Goal: Transaction & Acquisition: Obtain resource

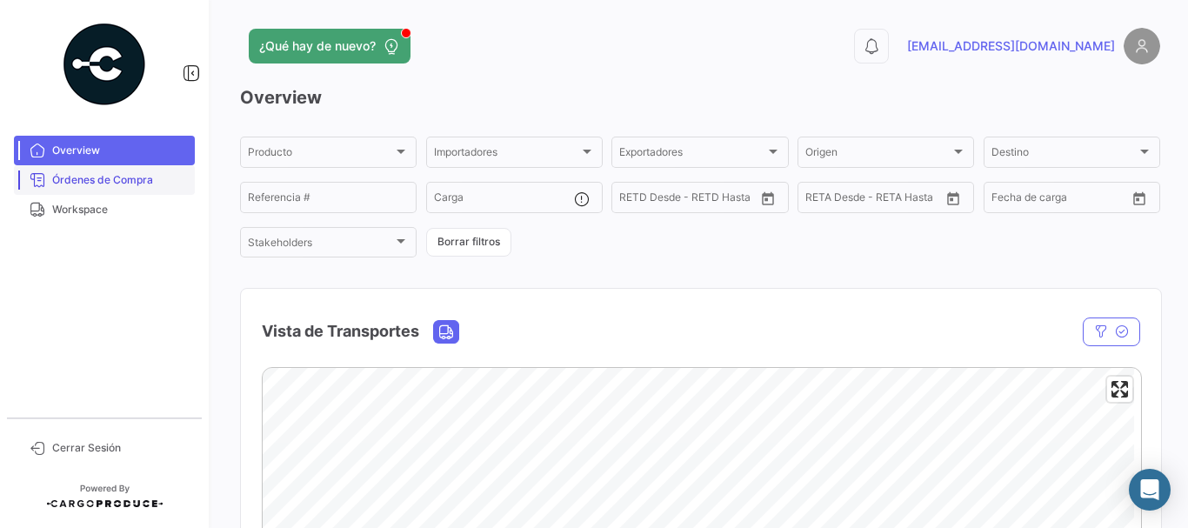
click at [105, 182] on span "Órdenes de Compra" at bounding box center [120, 180] width 136 height 16
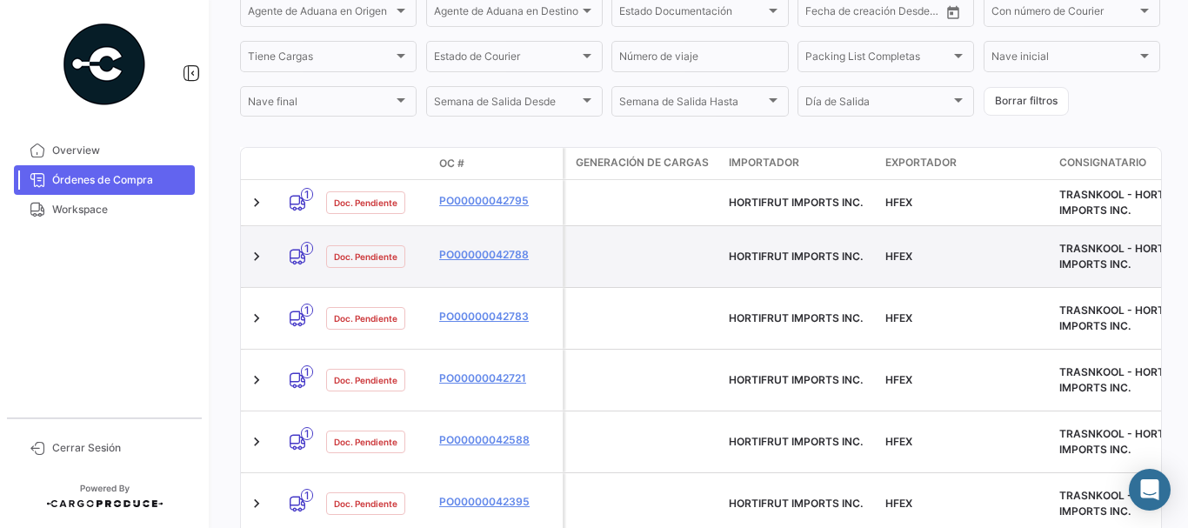
scroll to position [348, 0]
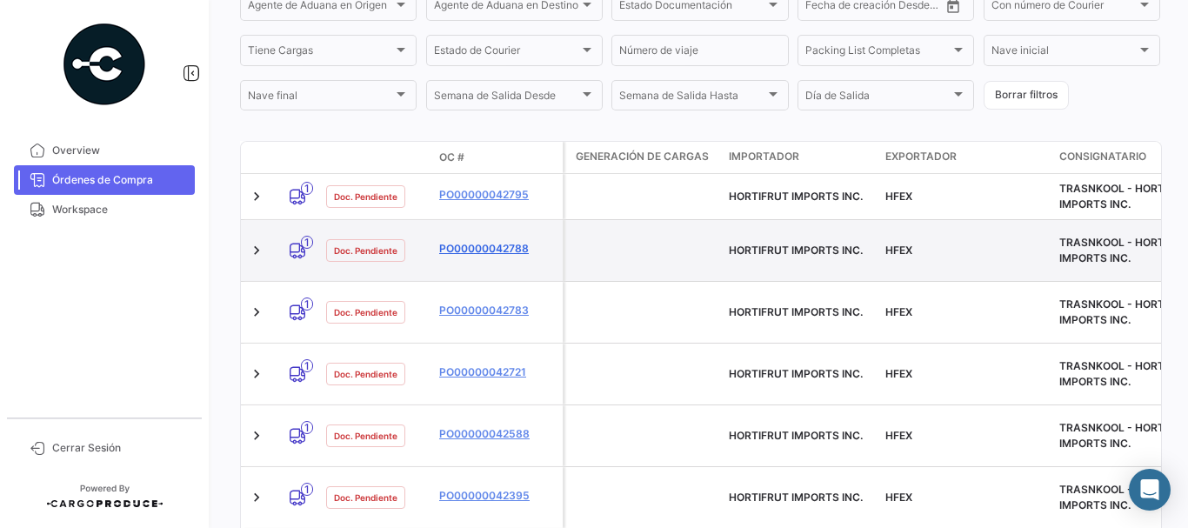
click at [494, 241] on link "PO00000042788" at bounding box center [497, 249] width 117 height 16
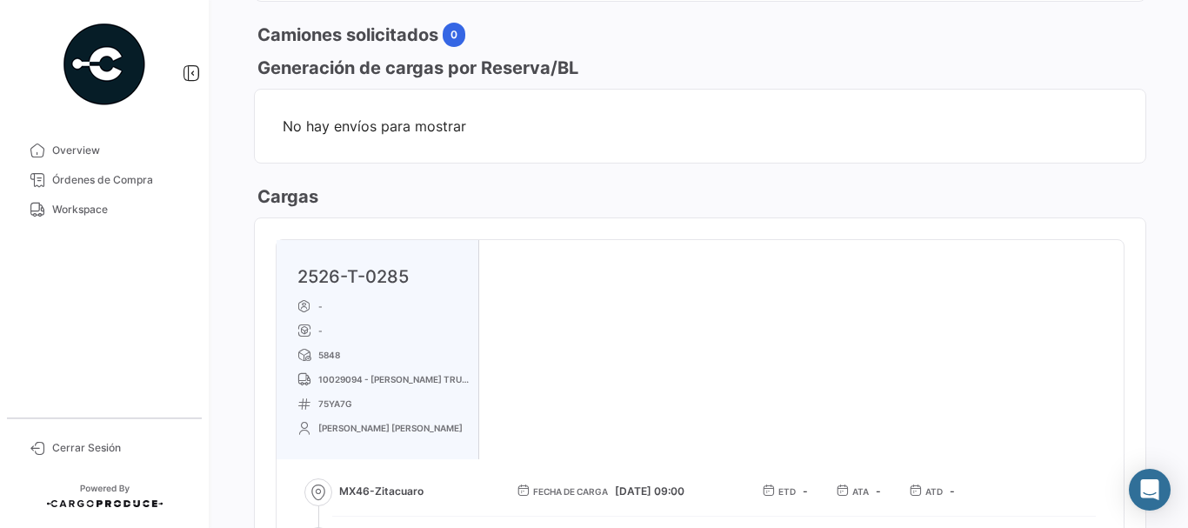
scroll to position [870, 0]
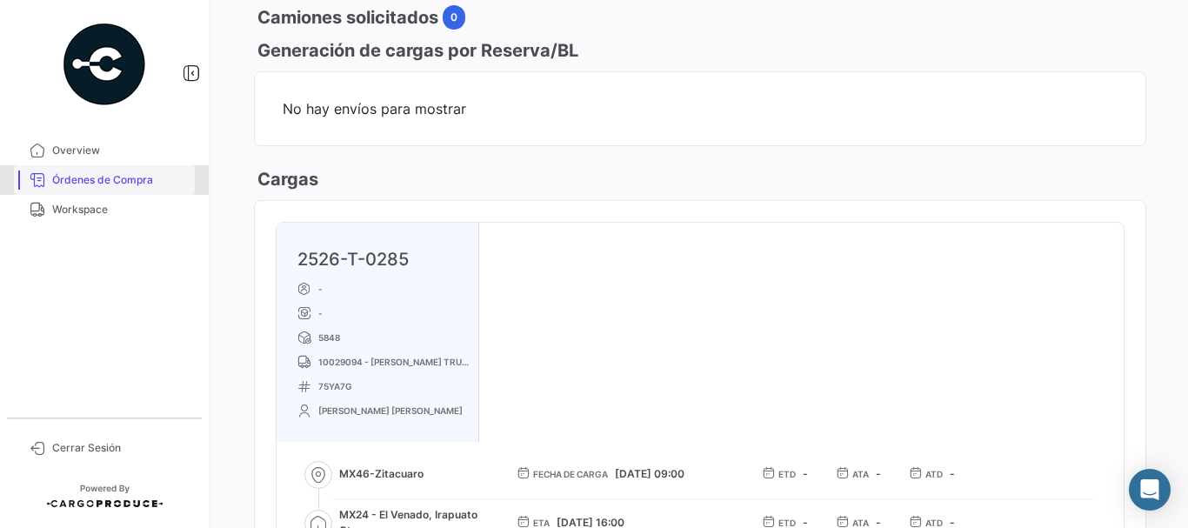
click at [143, 182] on span "Órdenes de Compra" at bounding box center [120, 180] width 136 height 16
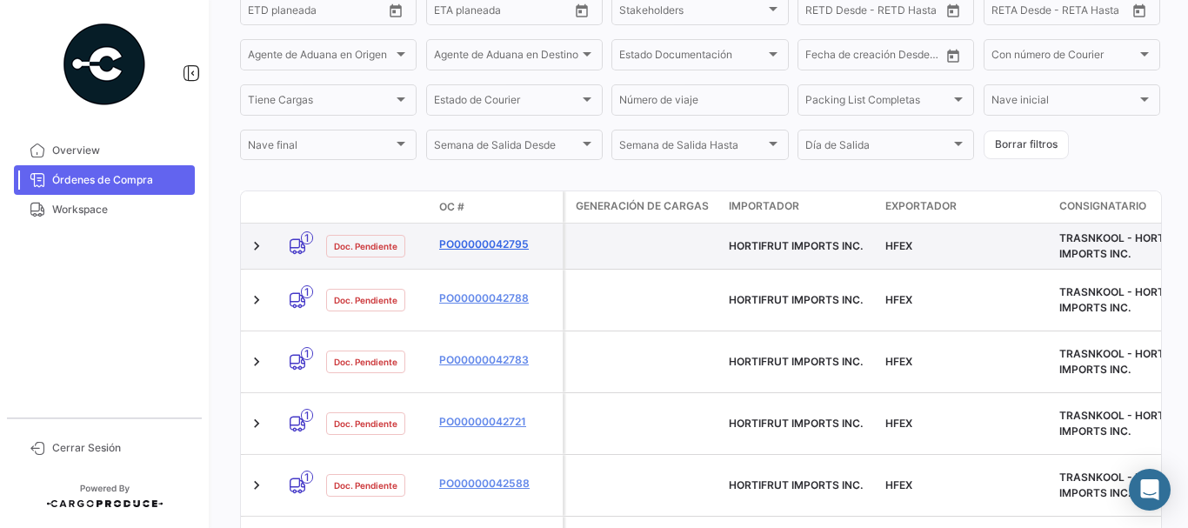
scroll to position [435, 0]
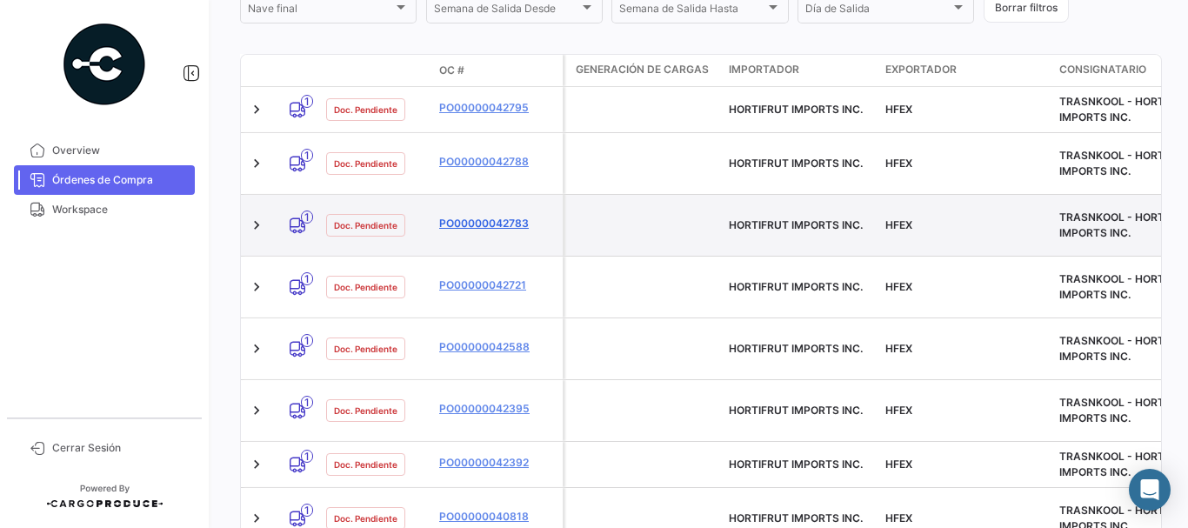
click at [487, 216] on link "PO00000042783" at bounding box center [497, 224] width 117 height 16
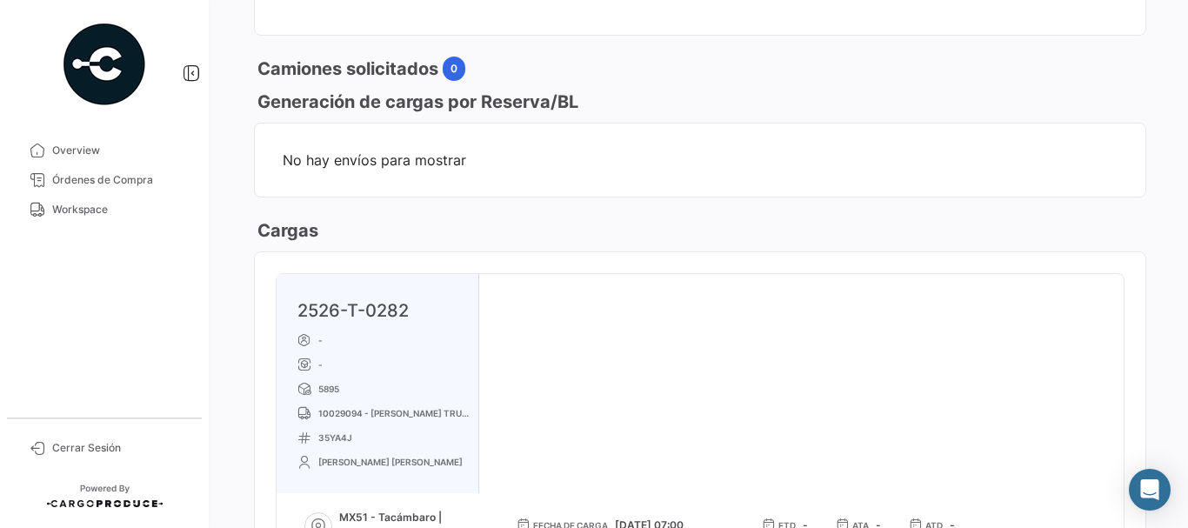
scroll to position [870, 0]
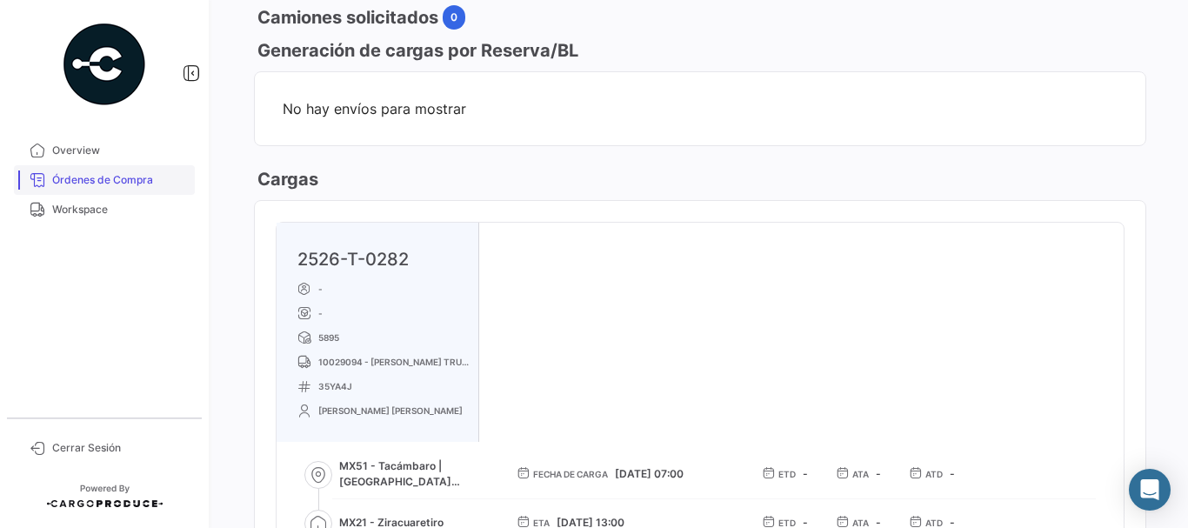
click at [149, 178] on span "Órdenes de Compra" at bounding box center [120, 180] width 136 height 16
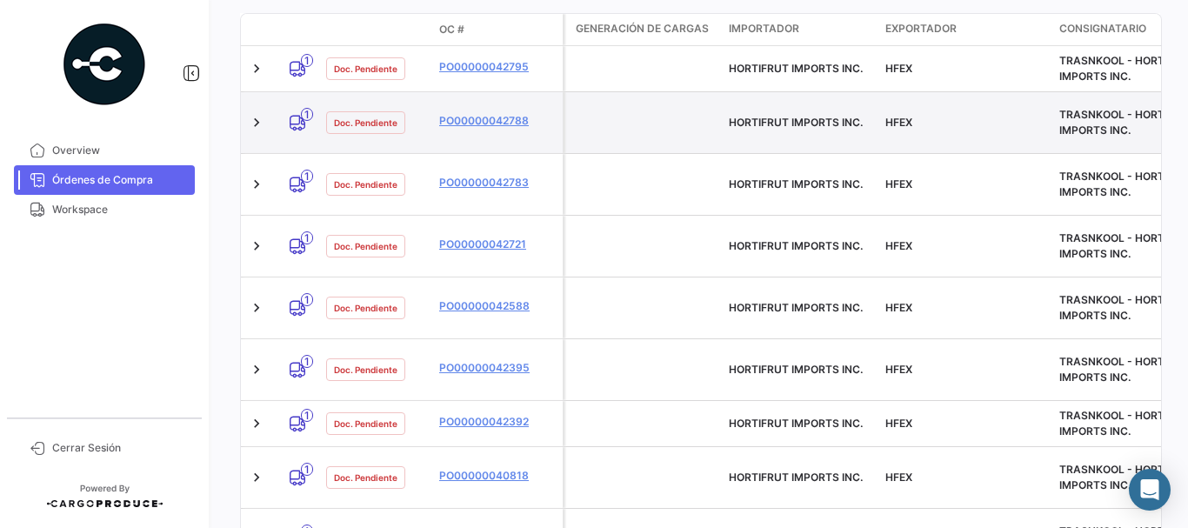
scroll to position [435, 0]
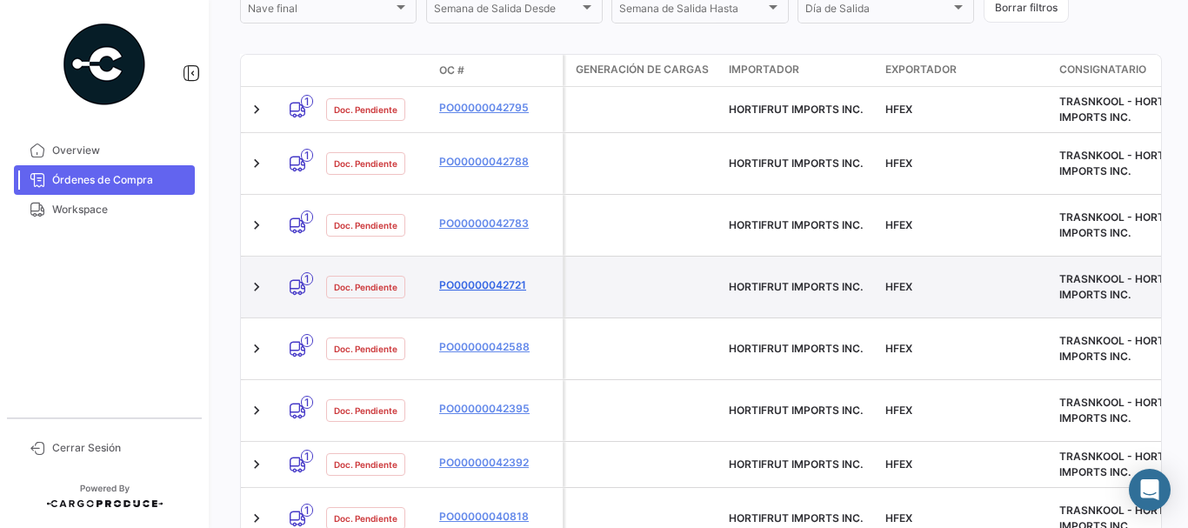
click at [464, 277] on link "PO00000042721" at bounding box center [497, 285] width 117 height 16
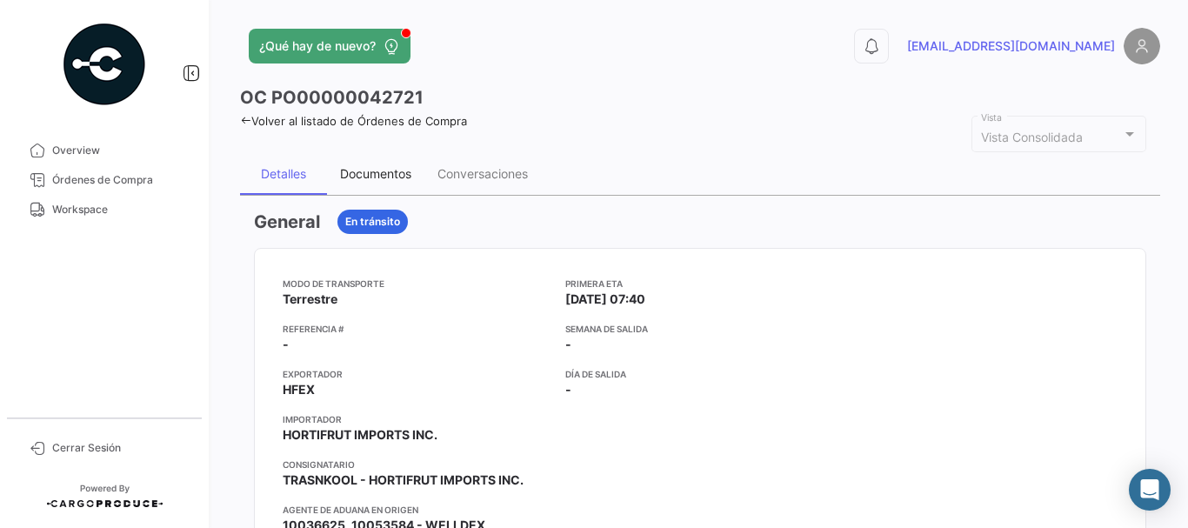
click at [397, 169] on div "Documentos" at bounding box center [375, 173] width 71 height 15
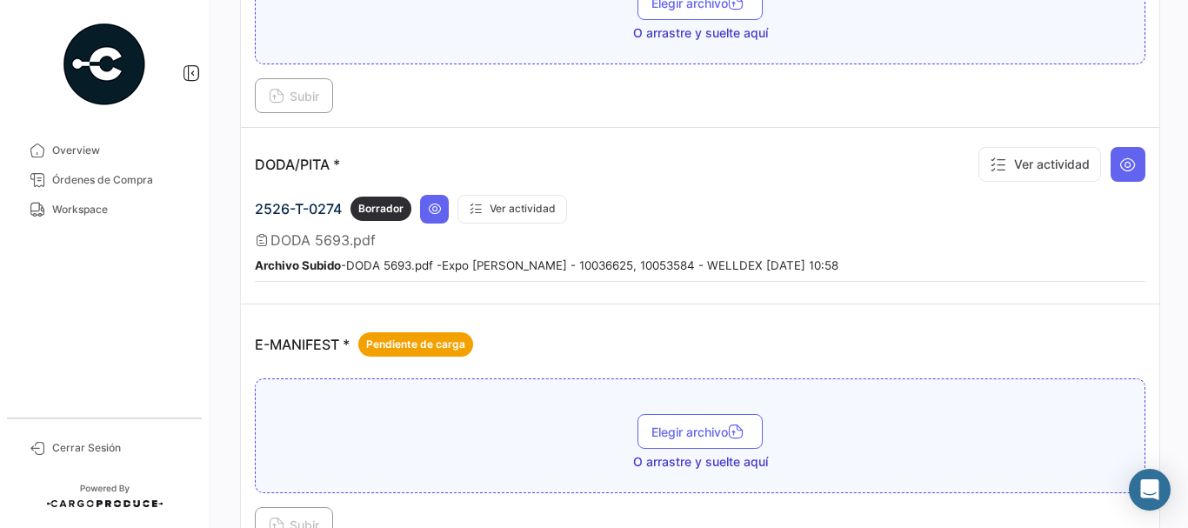
scroll to position [1044, 0]
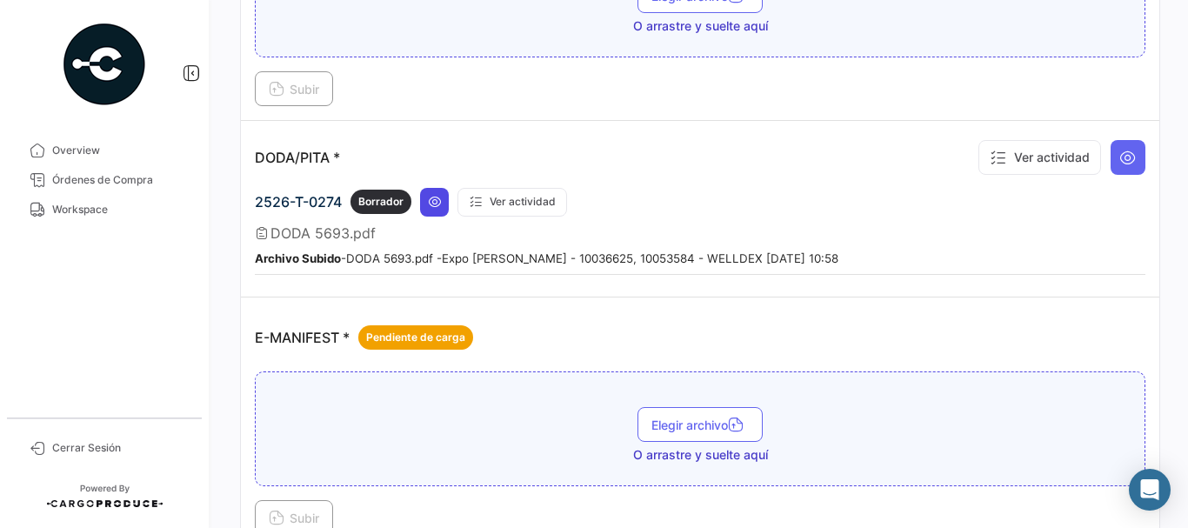
click at [435, 210] on button at bounding box center [434, 202] width 29 height 29
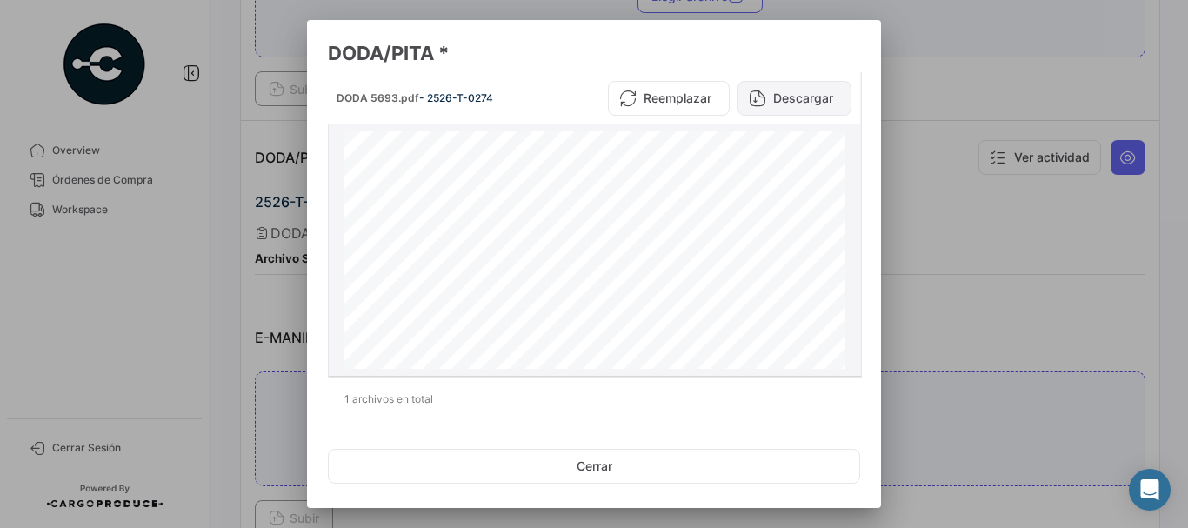
click at [810, 90] on button "Descargar" at bounding box center [794, 98] width 114 height 35
drag, startPoint x: 1070, startPoint y: 83, endPoint x: 643, endPoint y: 34, distance: 429.7
click at [1064, 79] on div at bounding box center [594, 264] width 1188 height 528
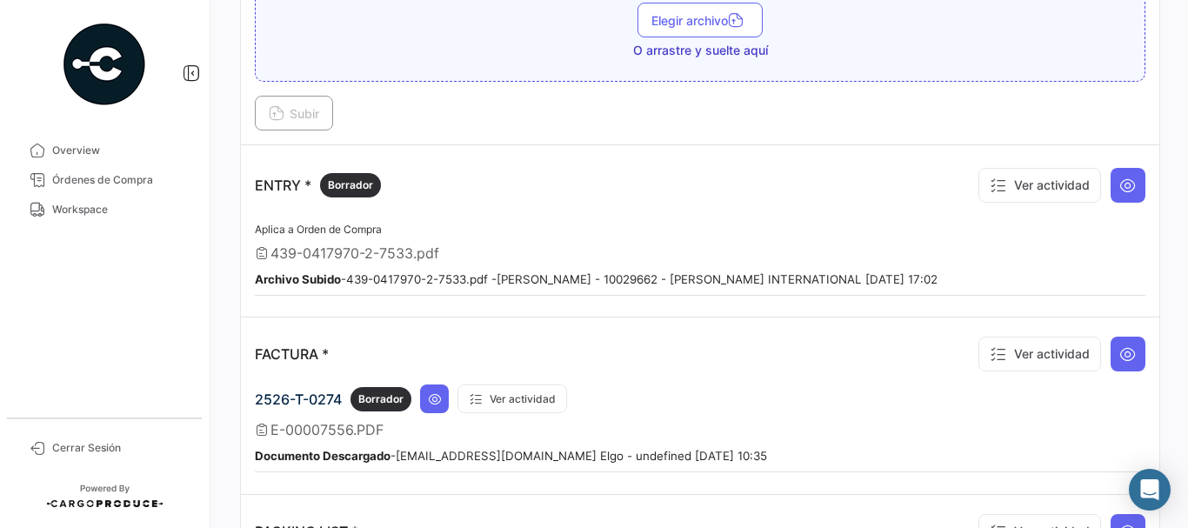
scroll to position [1478, 0]
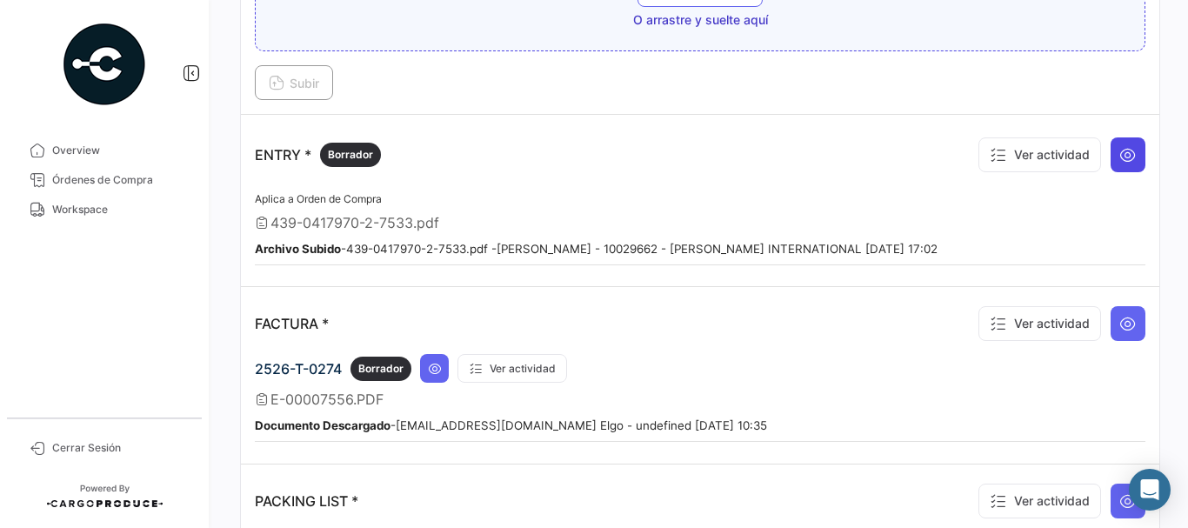
click at [1126, 156] on icon at bounding box center [1127, 154] width 17 height 17
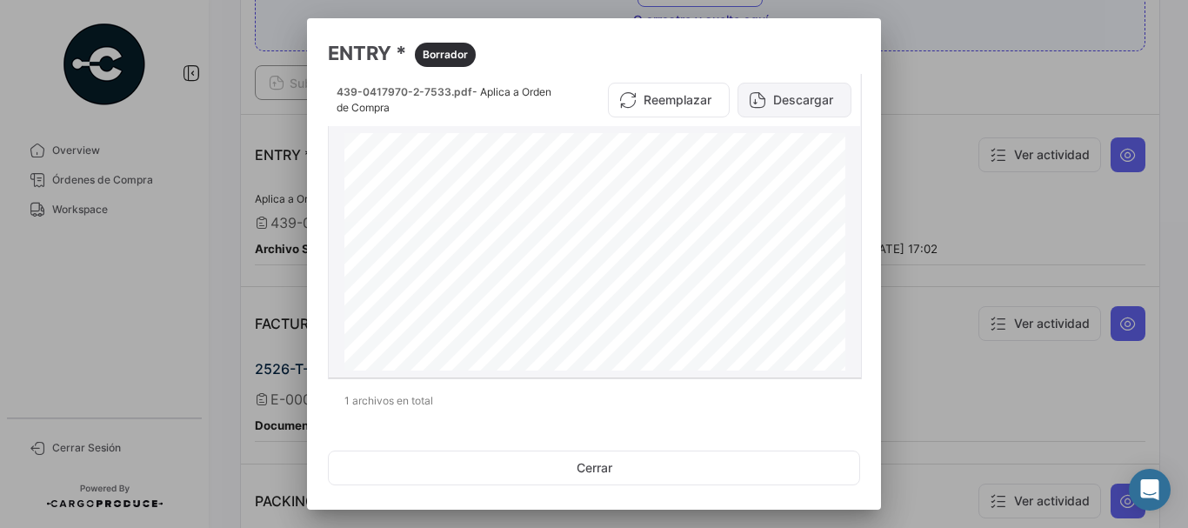
click at [799, 100] on button "Descargar" at bounding box center [794, 100] width 114 height 35
click at [929, 182] on div at bounding box center [594, 264] width 1188 height 528
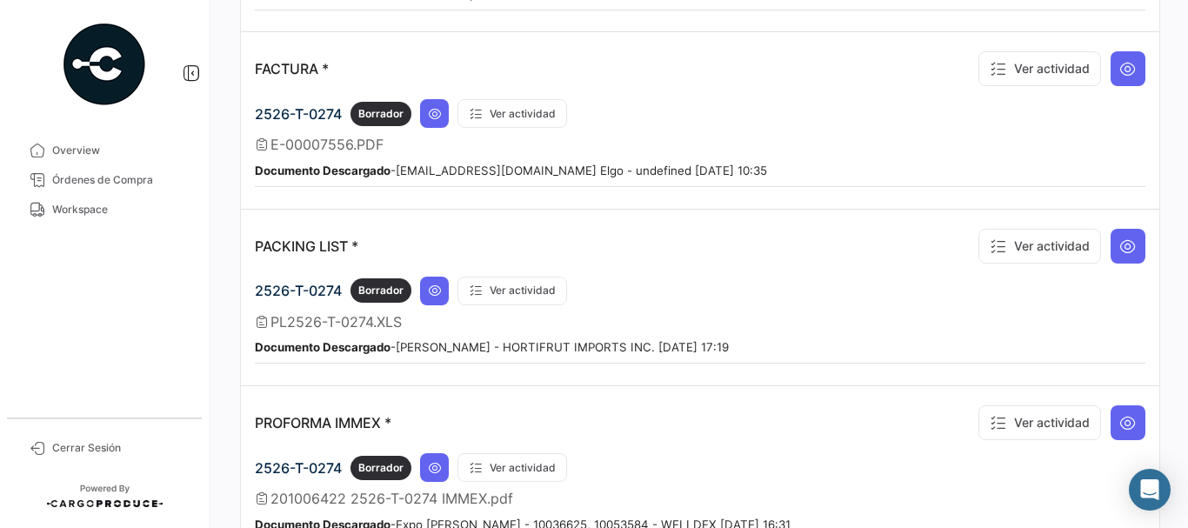
scroll to position [1739, 0]
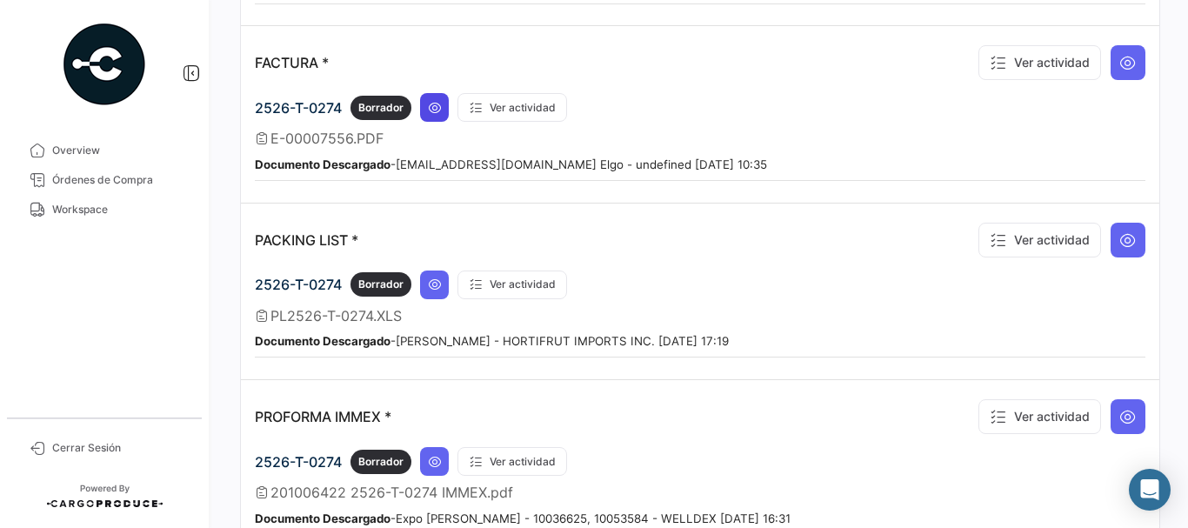
click at [430, 108] on icon at bounding box center [435, 108] width 14 height 14
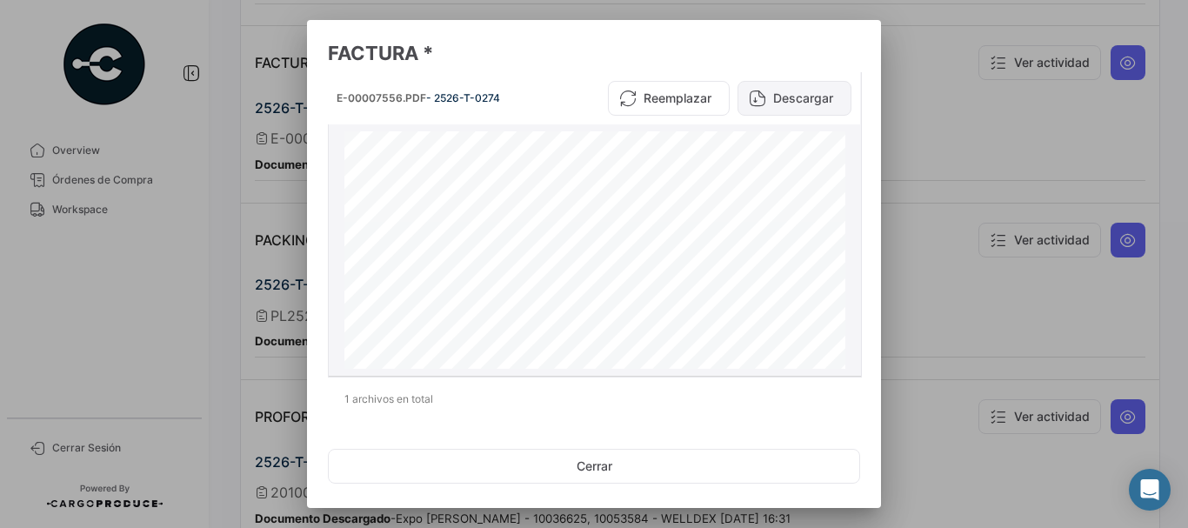
click at [781, 97] on button "Descargar" at bounding box center [794, 98] width 114 height 35
click at [207, 74] on div at bounding box center [594, 264] width 1188 height 528
